Goal: Information Seeking & Learning: Learn about a topic

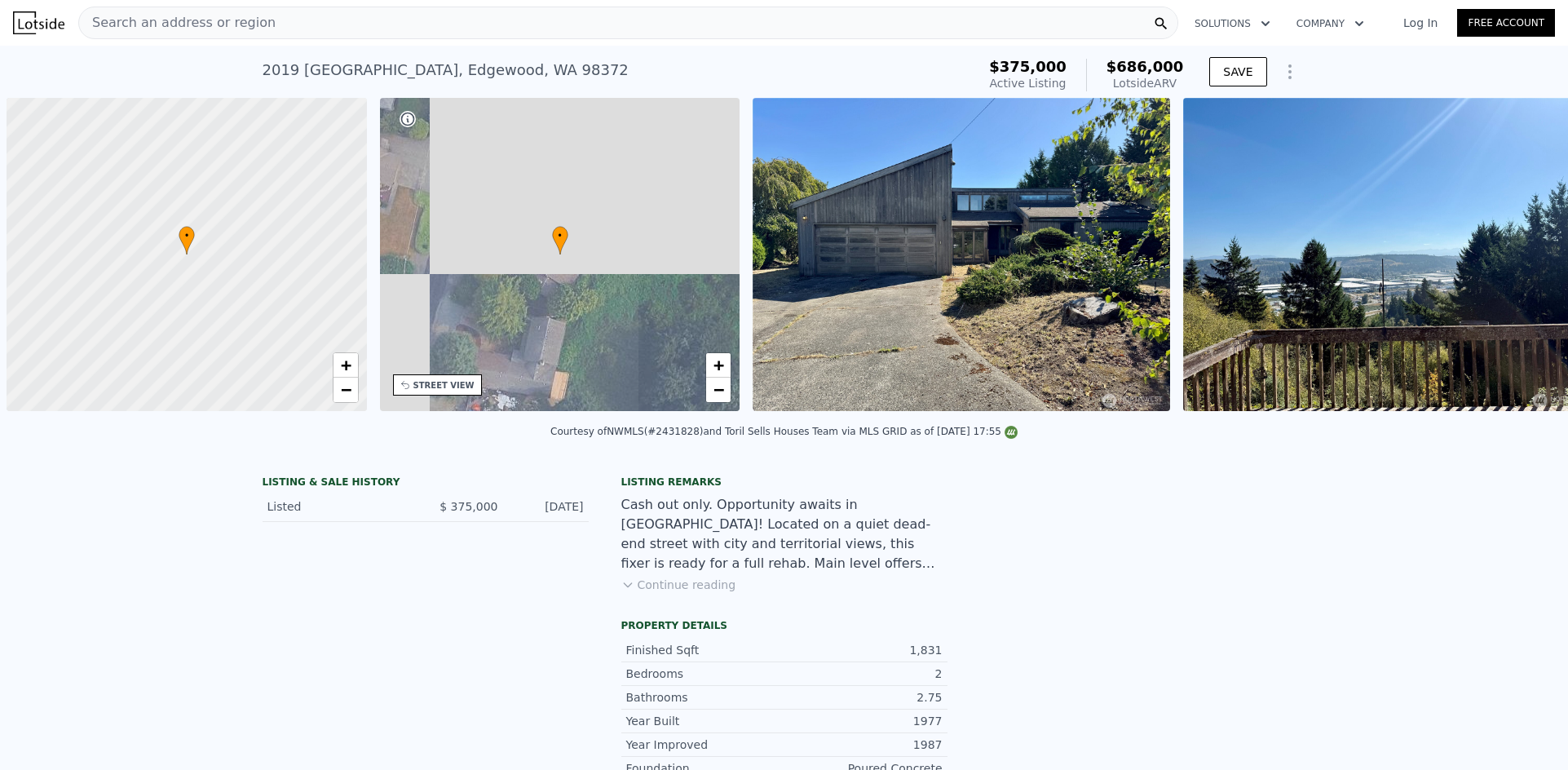
scroll to position [0, 6]
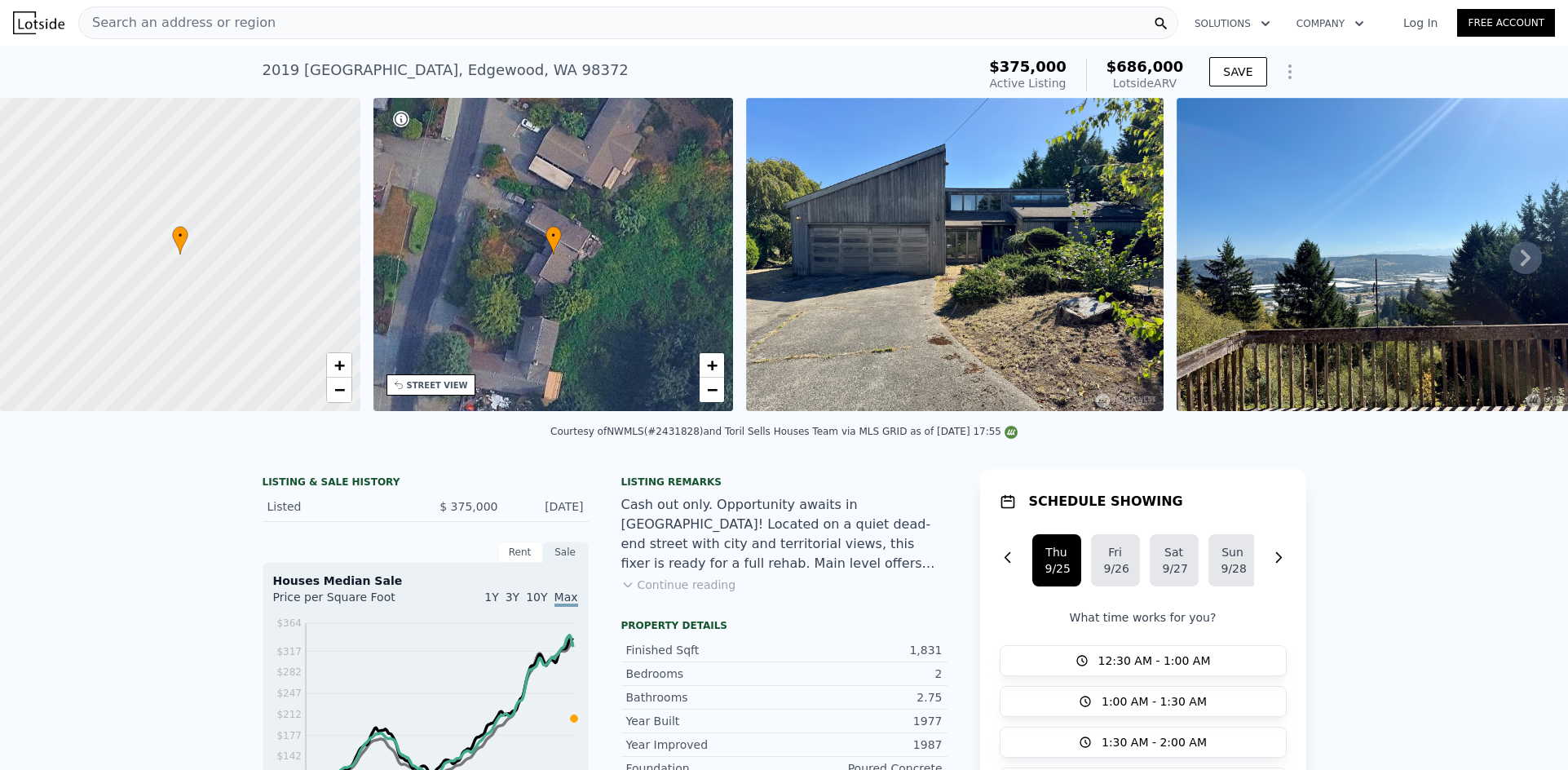
click at [270, 304] on div at bounding box center [180, 254] width 432 height 376
click at [466, 268] on div "• + −" at bounding box center [553, 254] width 360 height 313
click at [1520, 263] on icon at bounding box center [1525, 257] width 32 height 32
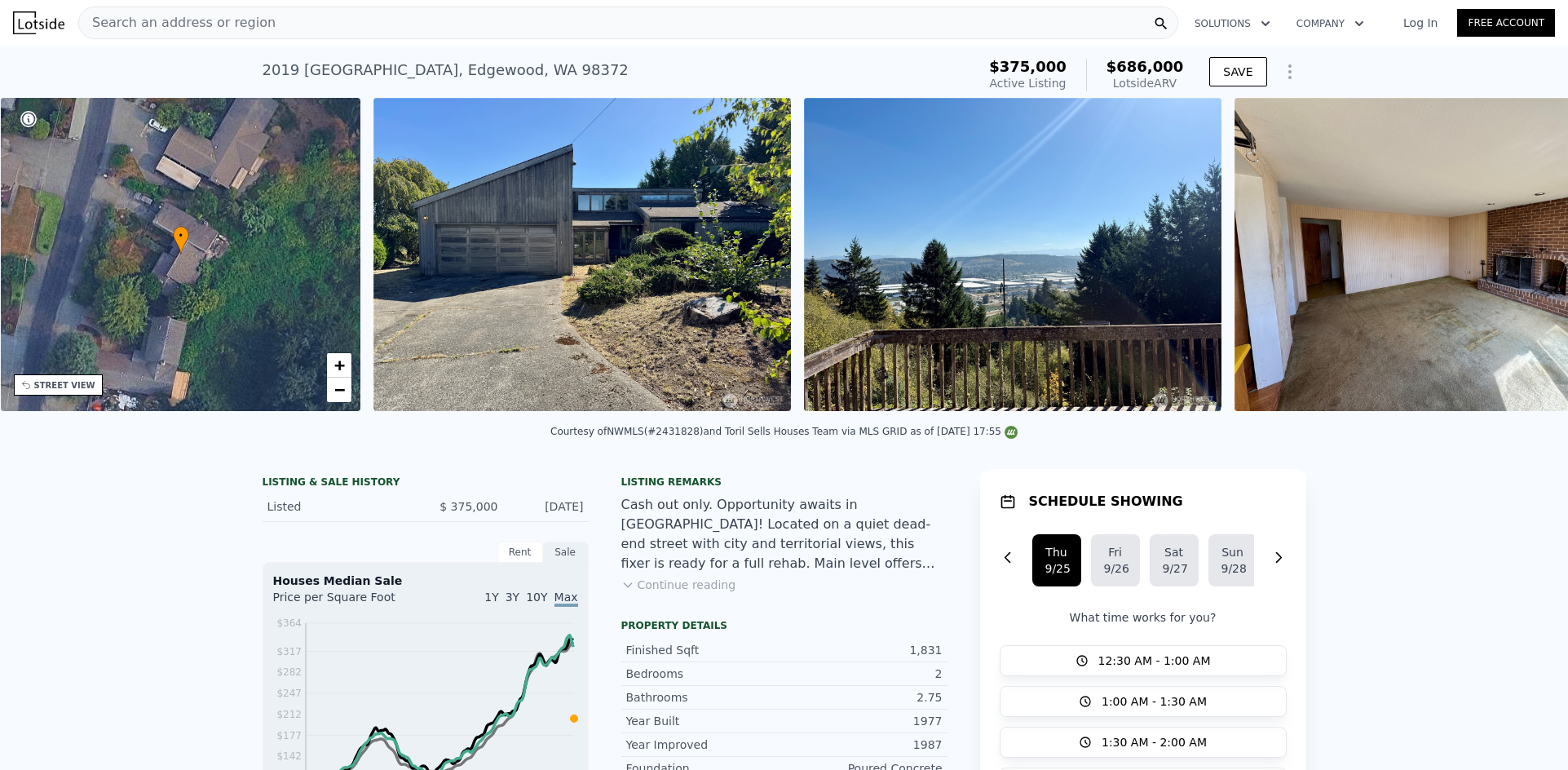
scroll to position [0, 380]
click at [1516, 267] on icon at bounding box center [1525, 257] width 32 height 32
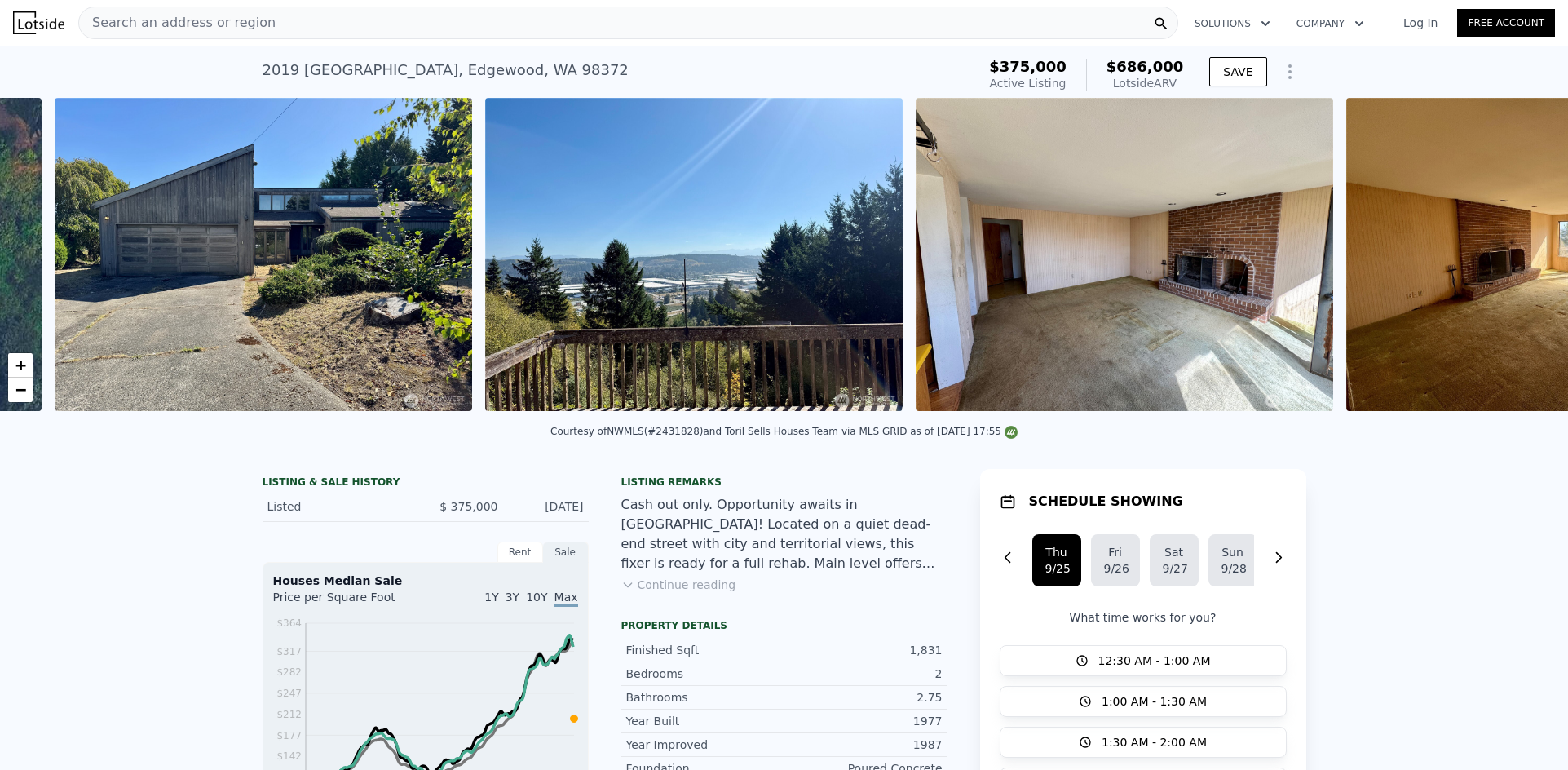
scroll to position [0, 746]
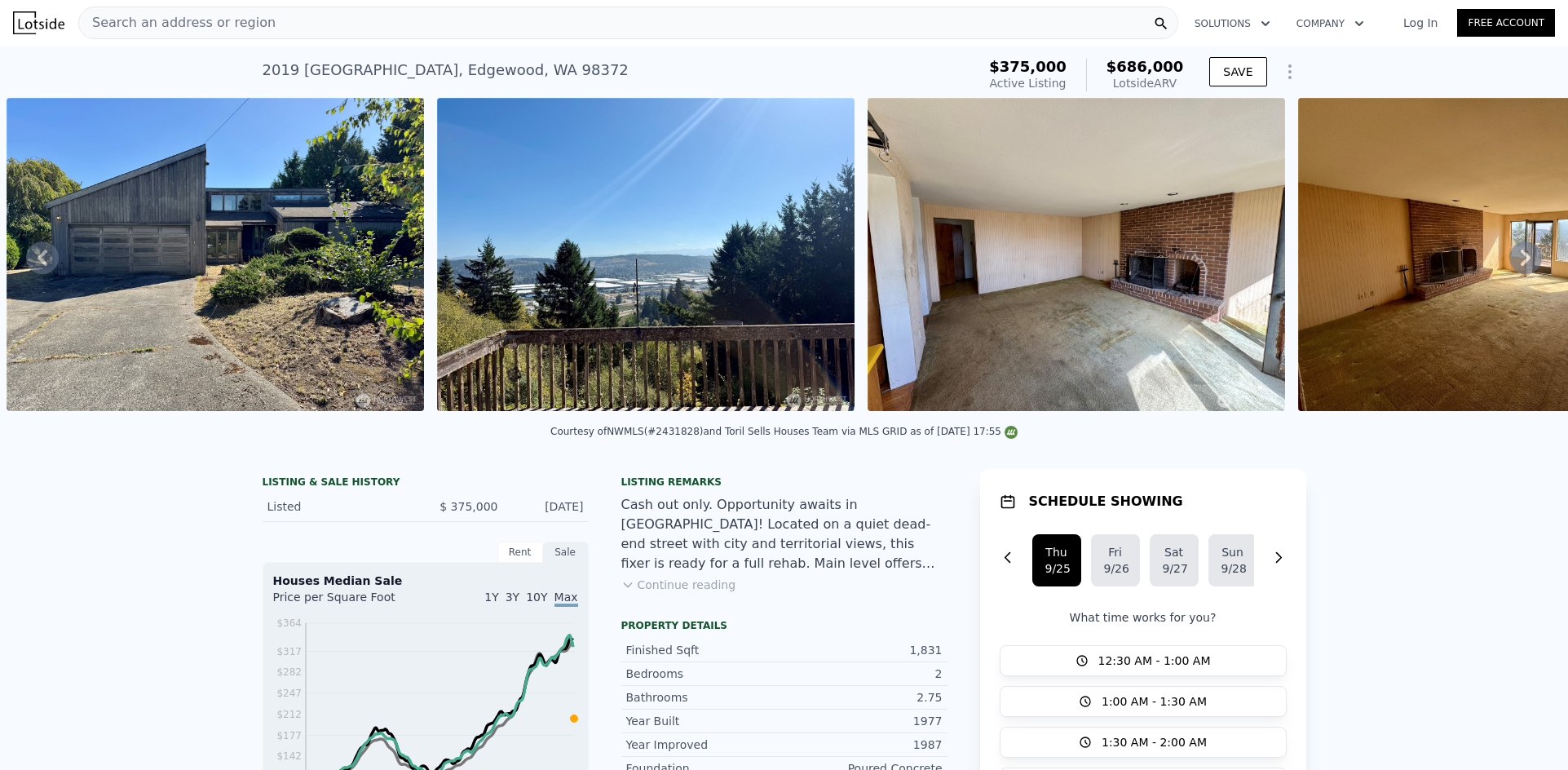
click at [1516, 267] on icon at bounding box center [1525, 257] width 32 height 32
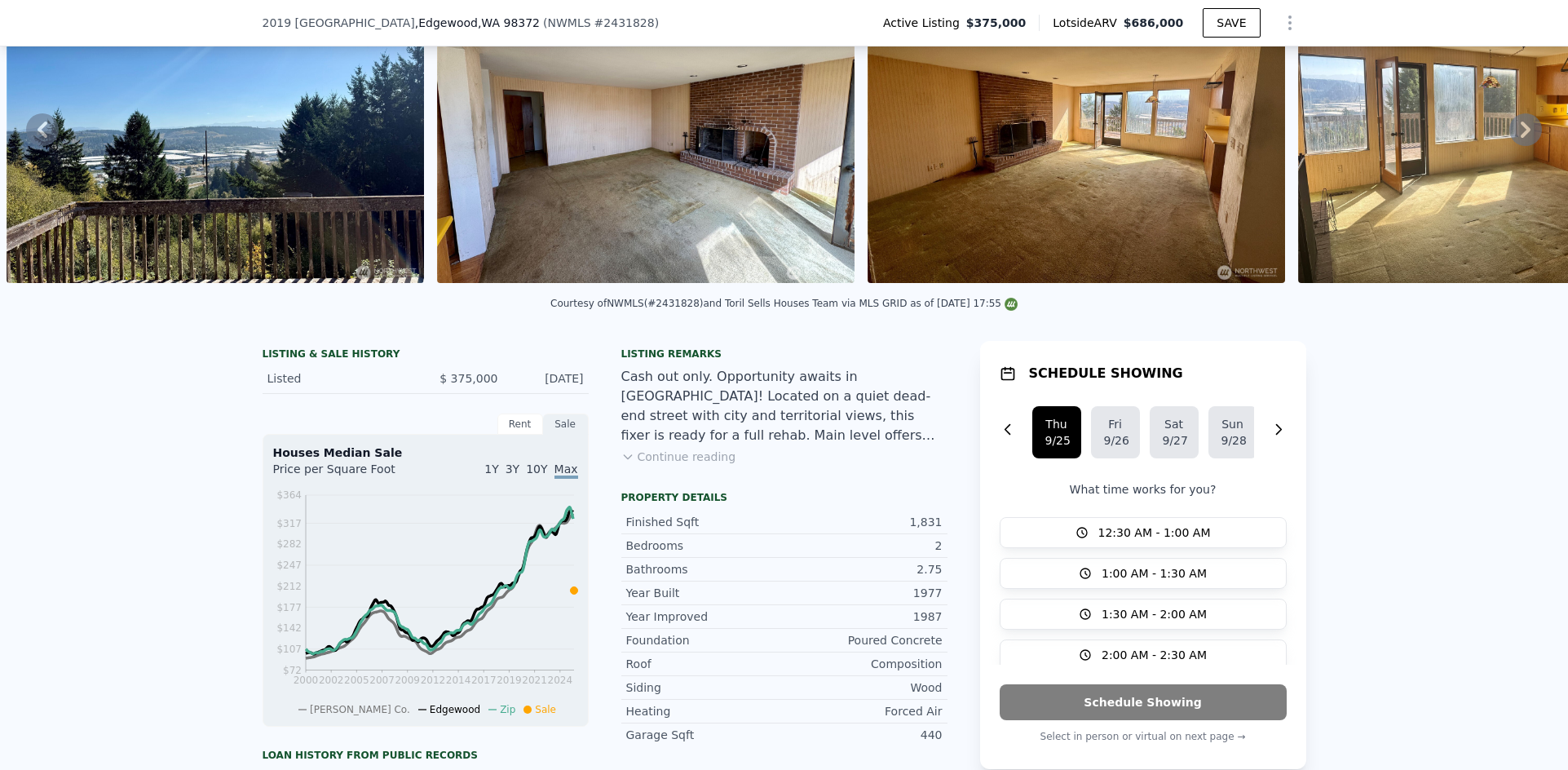
scroll to position [81, 0]
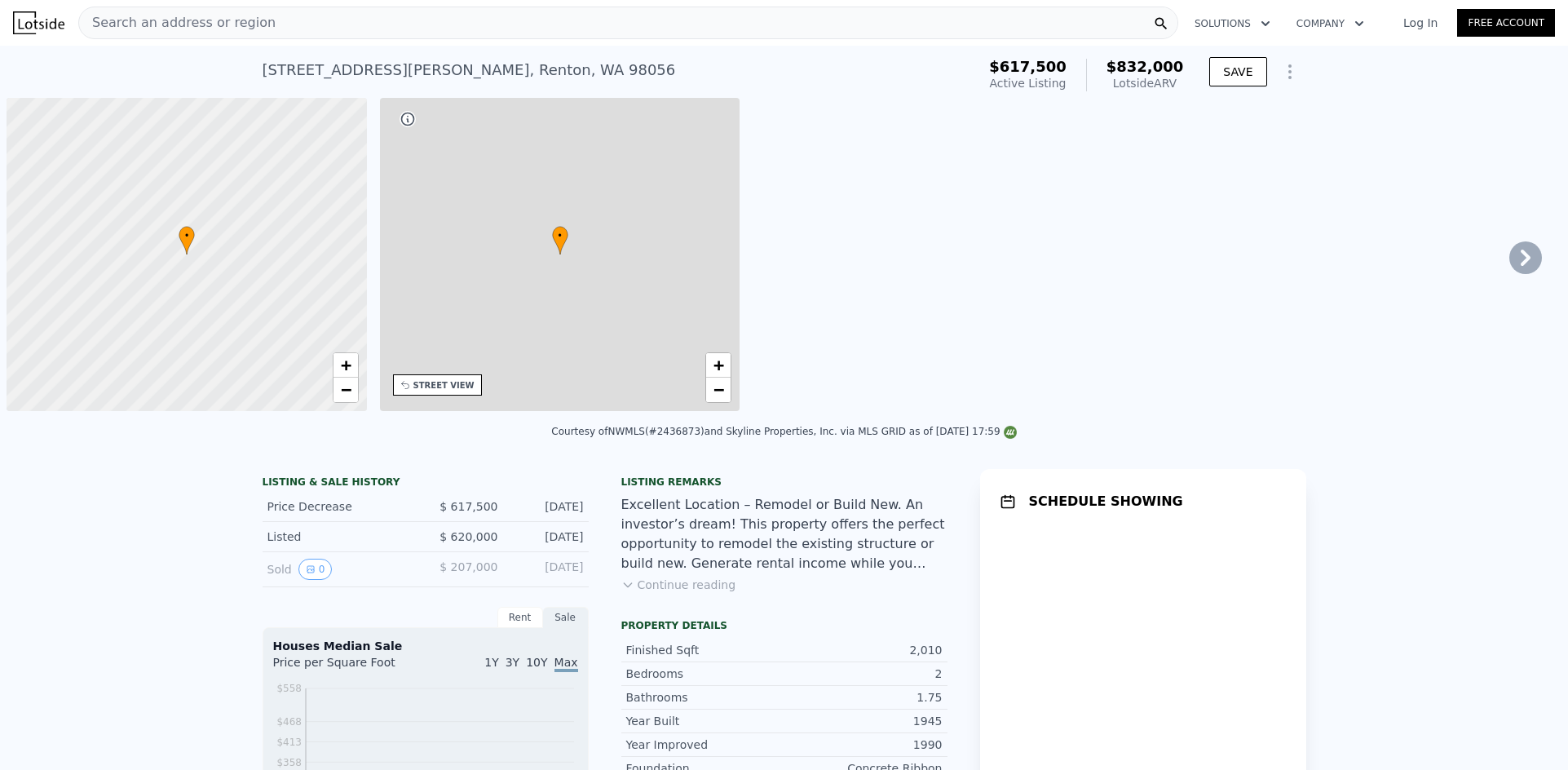
scroll to position [0, 6]
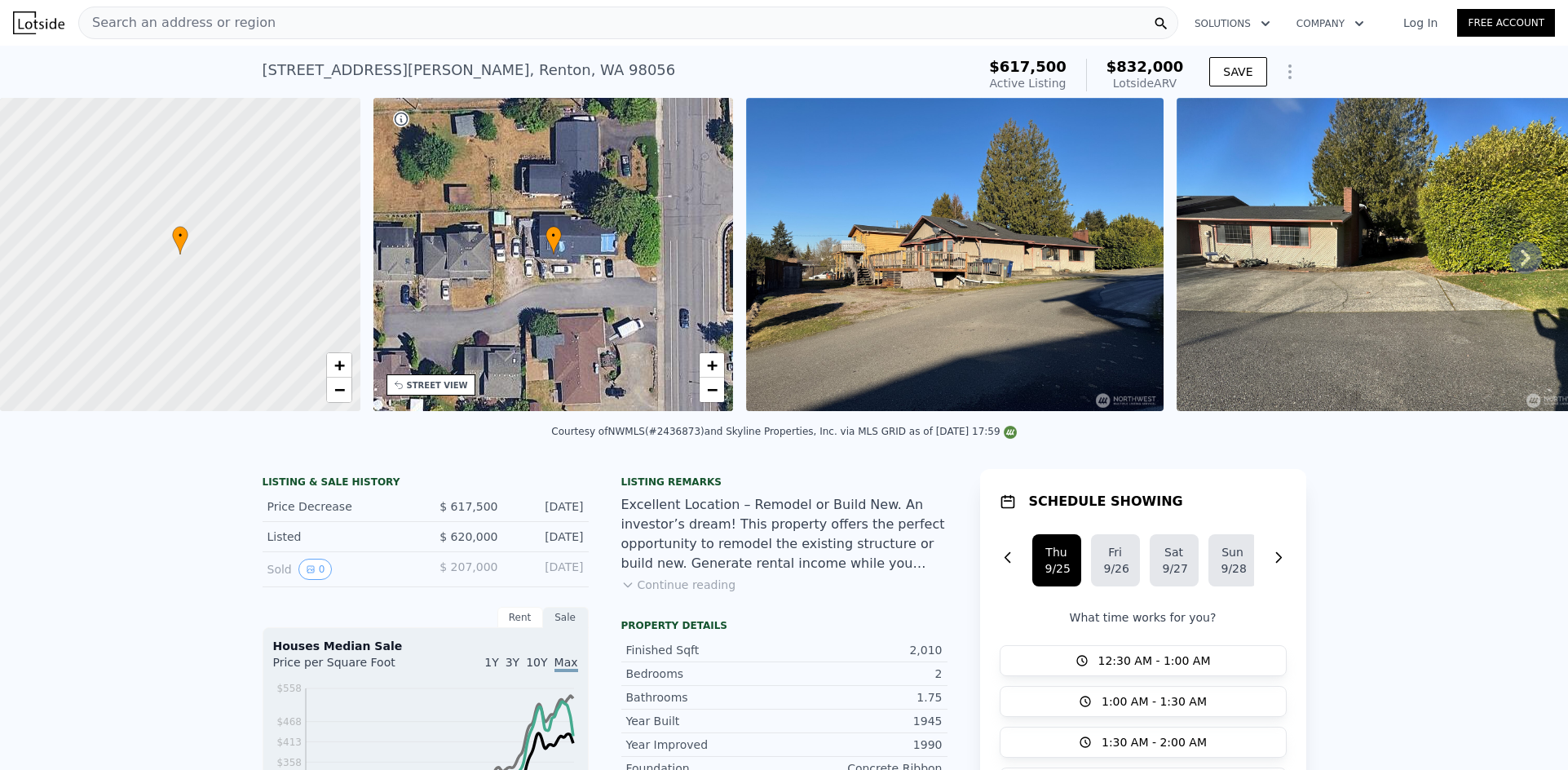
click at [1516, 268] on icon at bounding box center [1525, 257] width 32 height 32
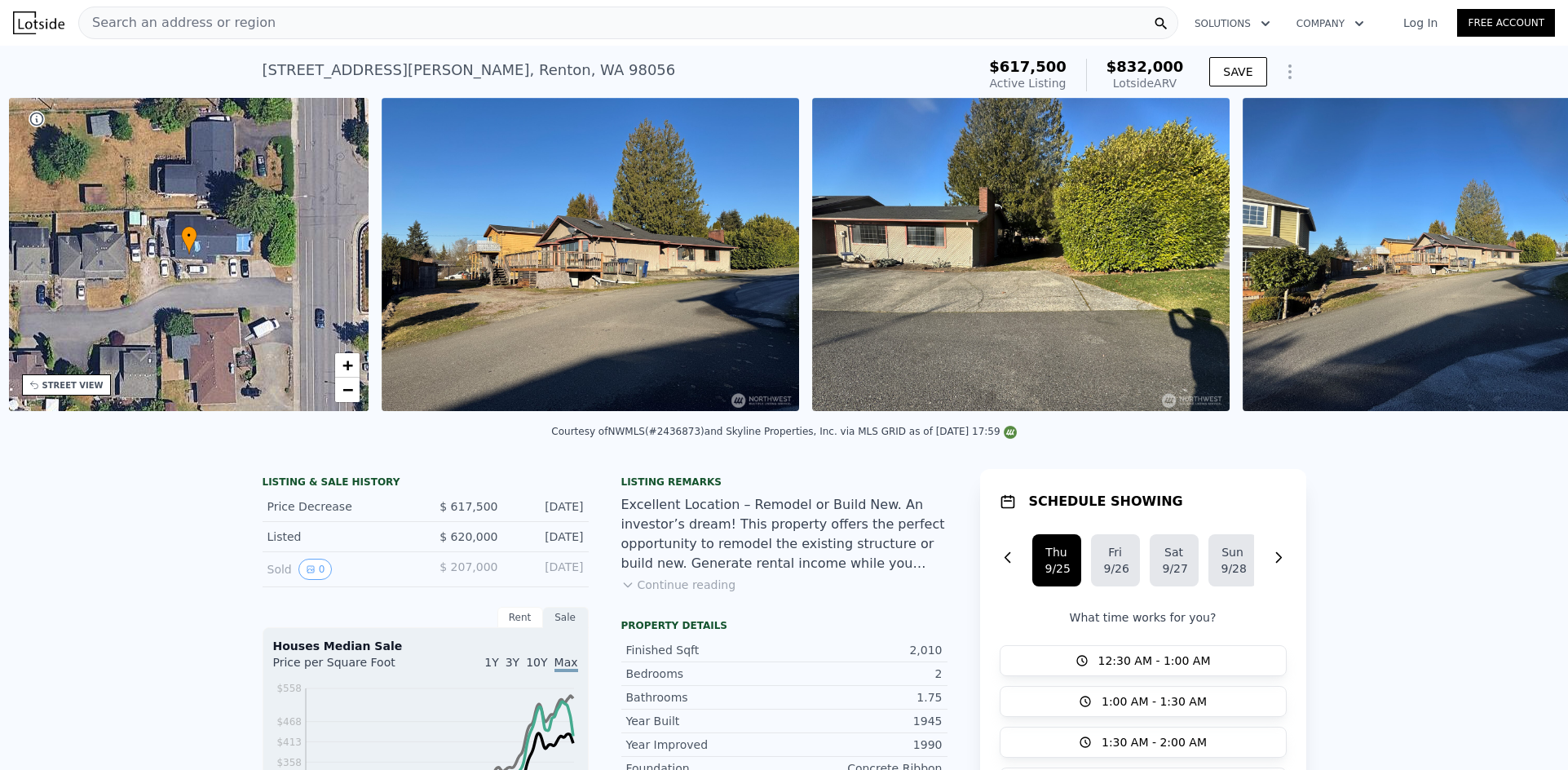
scroll to position [0, 380]
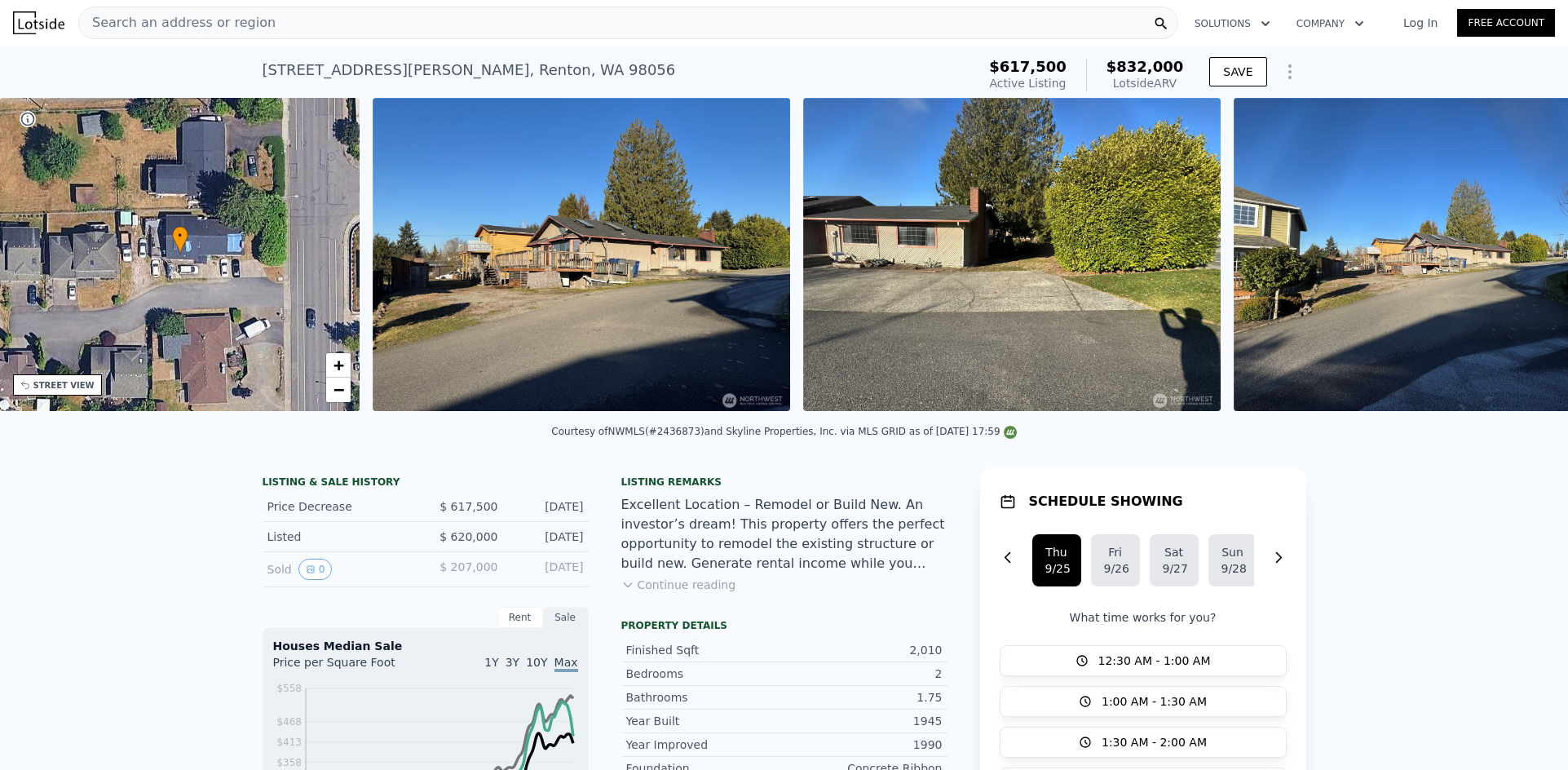
click at [1516, 267] on img at bounding box center [1442, 254] width 418 height 313
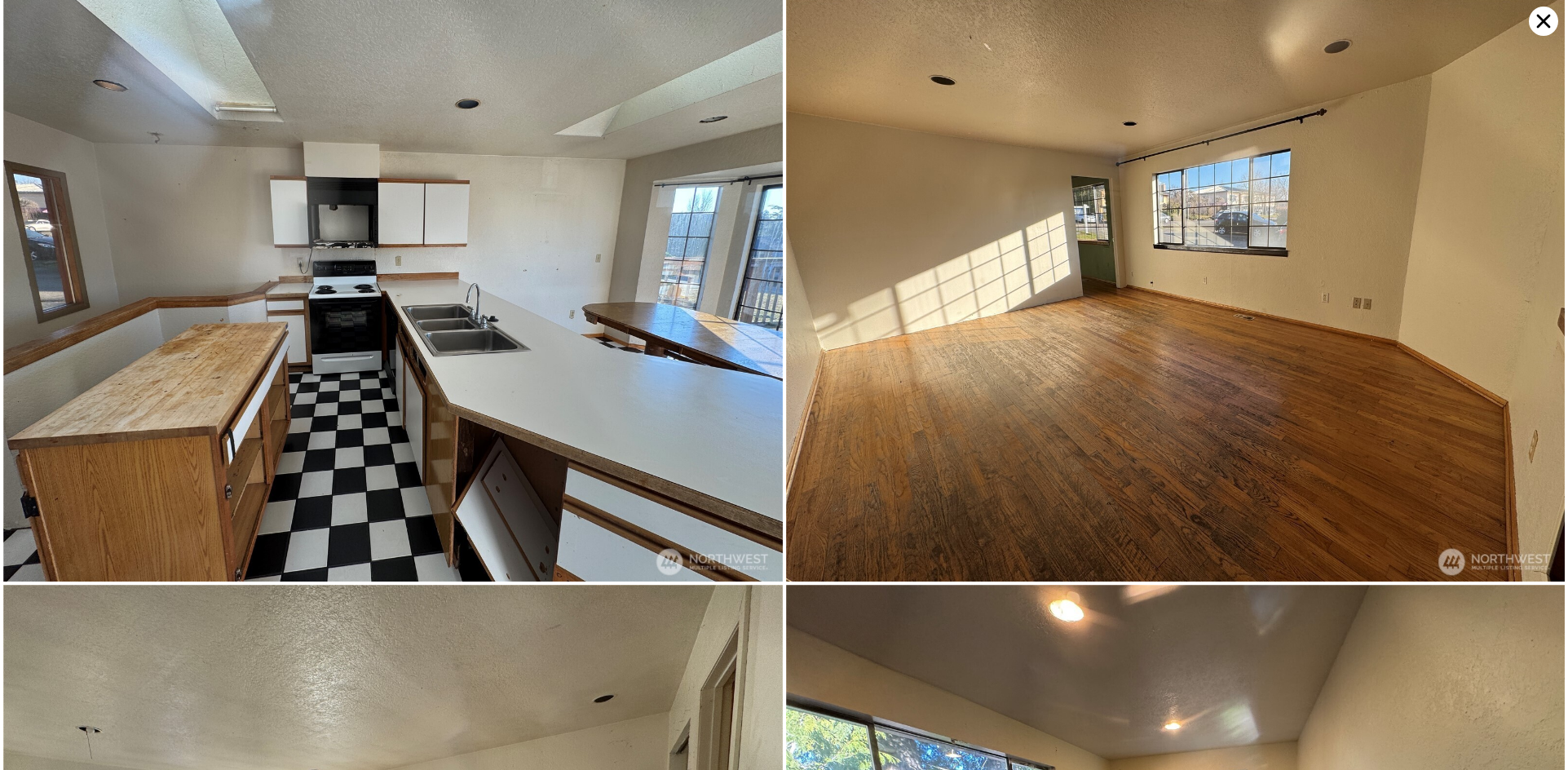
scroll to position [4080, 0]
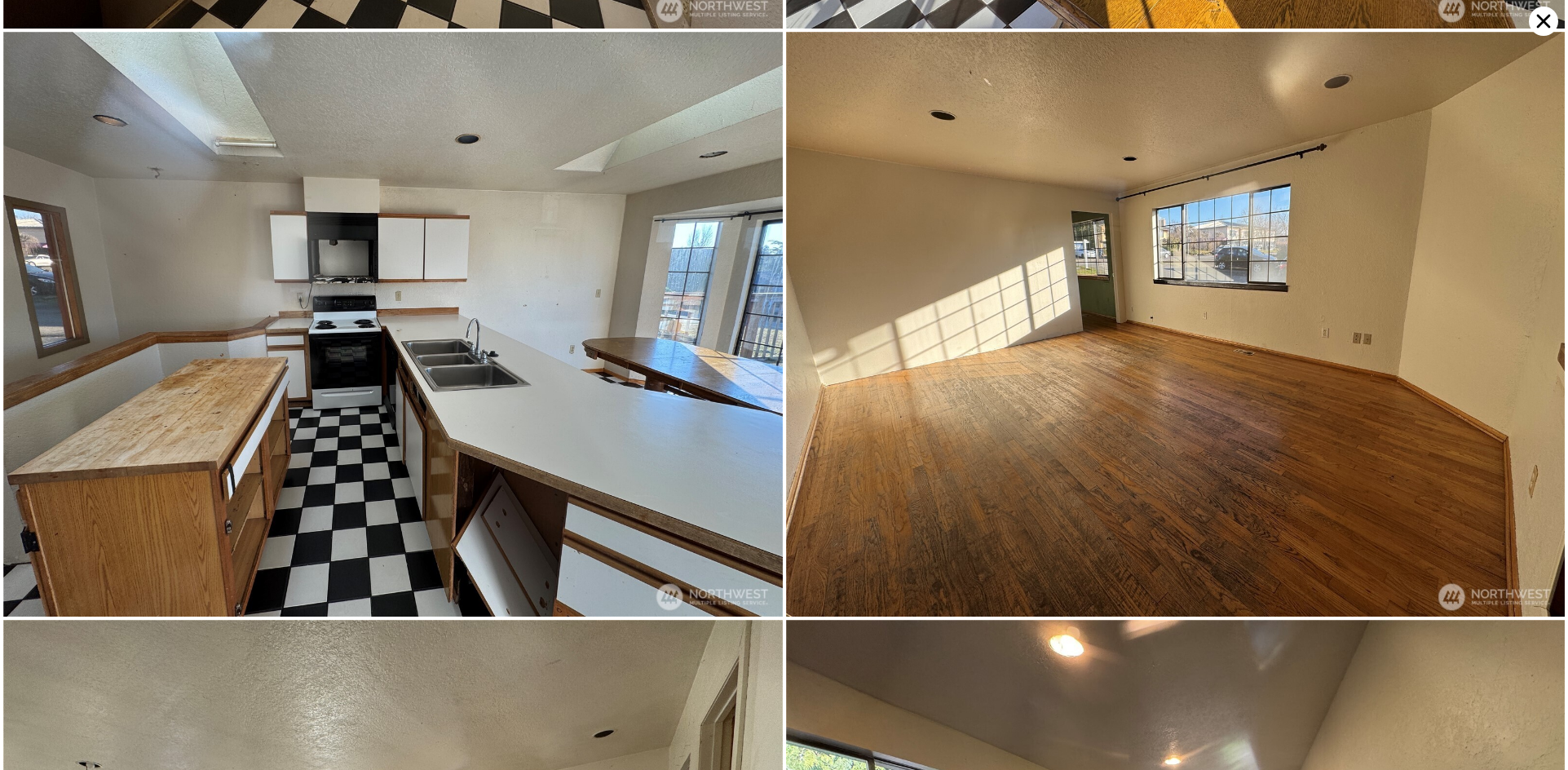
click at [1540, 24] on icon at bounding box center [1543, 22] width 14 height 14
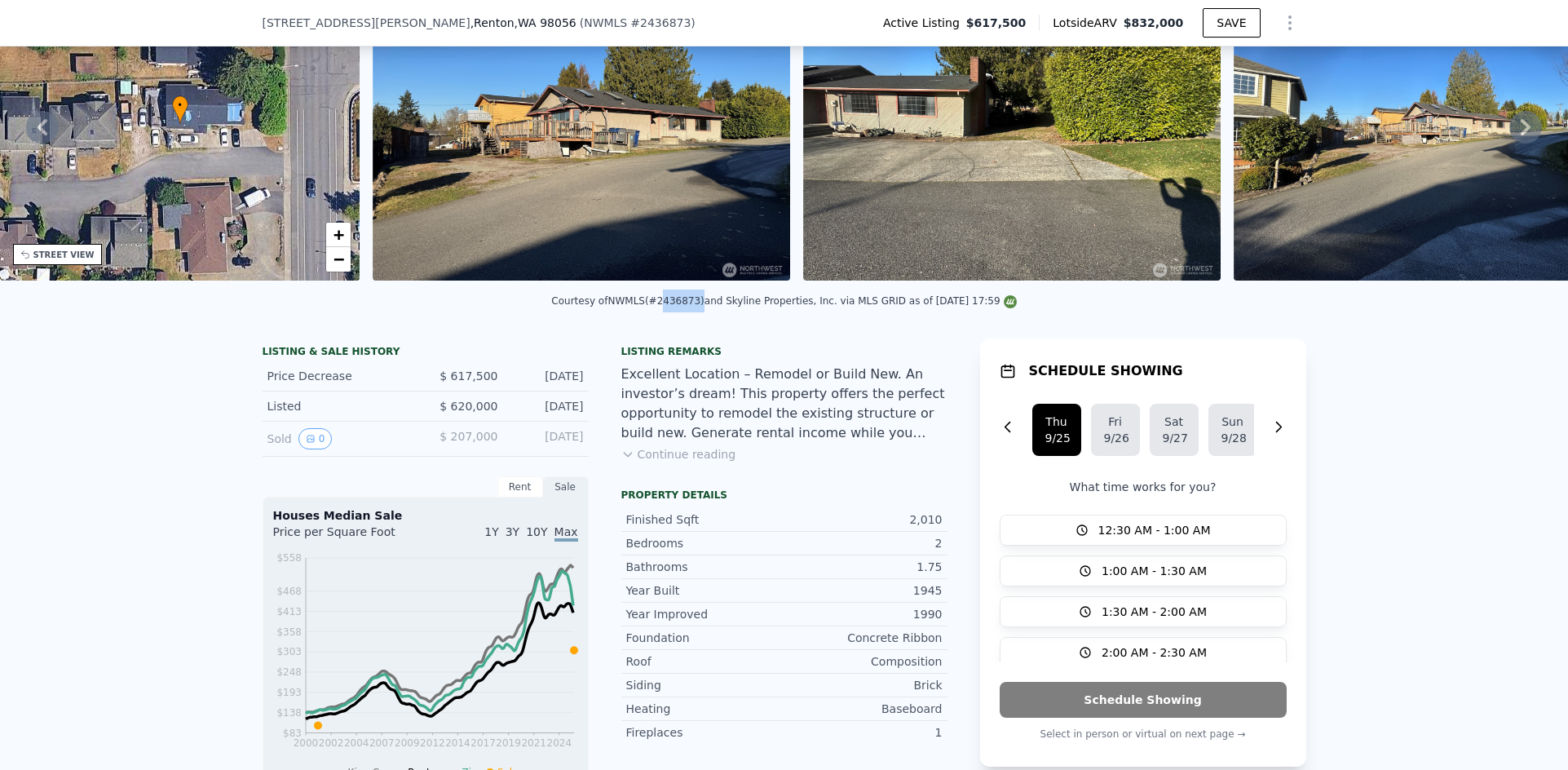
drag, startPoint x: 669, startPoint y: 314, endPoint x: 700, endPoint y: 314, distance: 31.0
click at [700, 307] on div "Courtesy of NWMLS (#2436873) and Skyline Properties, Inc. via MLS GRID as of [D…" at bounding box center [783, 300] width 464 height 11
copy div "2436873"
